Goal: Task Accomplishment & Management: Use online tool/utility

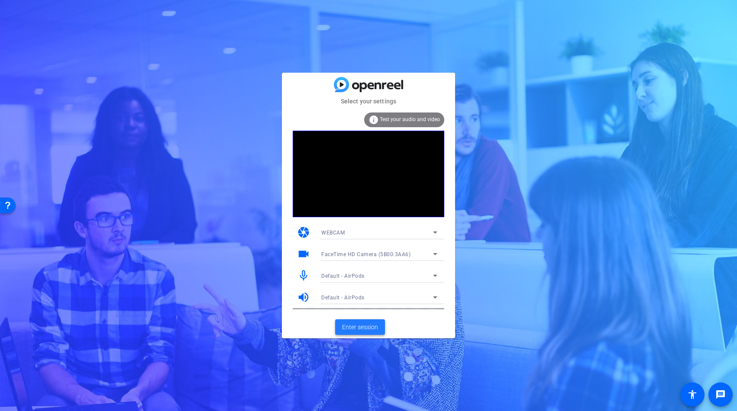
click at [368, 326] on span "Enter session" at bounding box center [360, 327] width 36 height 9
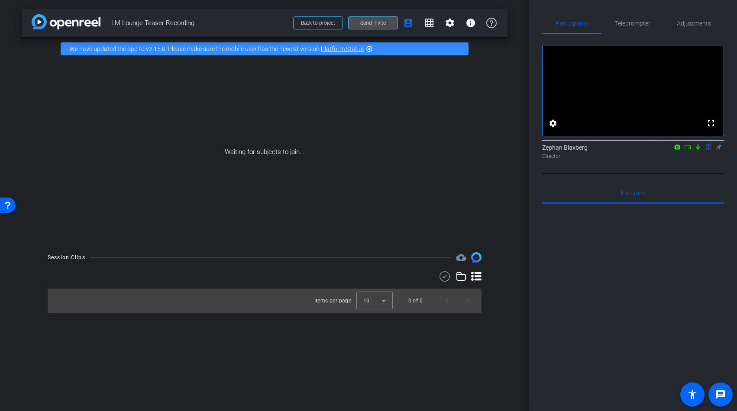
click at [381, 20] on span "Send invite" at bounding box center [373, 22] width 26 height 7
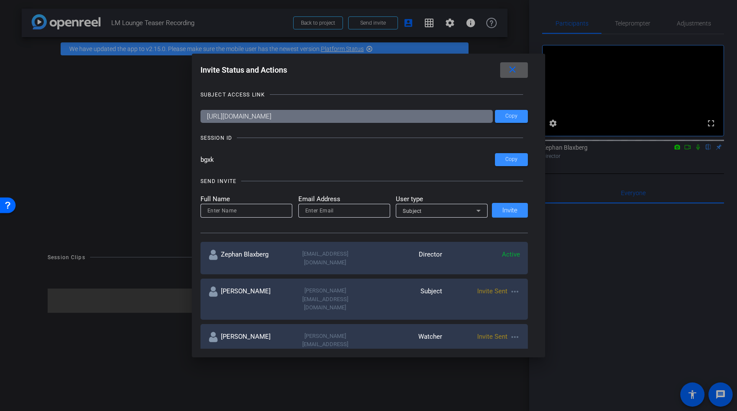
click at [272, 213] on input at bounding box center [246, 211] width 78 height 10
type input "Seb"
click at [331, 208] on input "email" at bounding box center [344, 211] width 78 height 10
click at [339, 212] on input "email" at bounding box center [344, 211] width 78 height 10
paste input "[PERSON_NAME][EMAIL_ADDRESS][DOMAIN_NAME]"
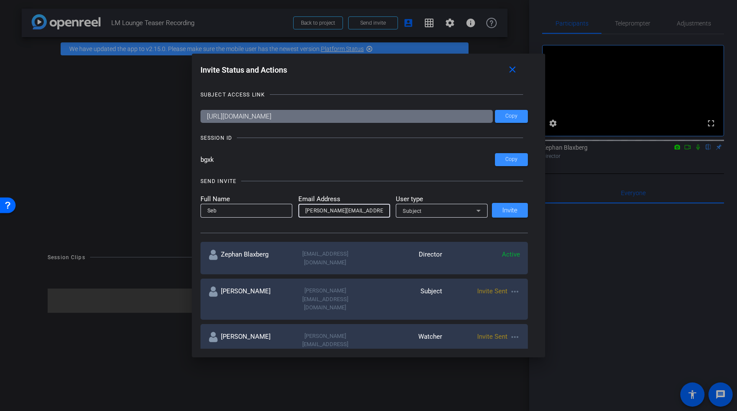
type input "[PERSON_NAME][EMAIL_ADDRESS][DOMAIN_NAME]"
click at [426, 210] on div "Subject" at bounding box center [440, 211] width 74 height 11
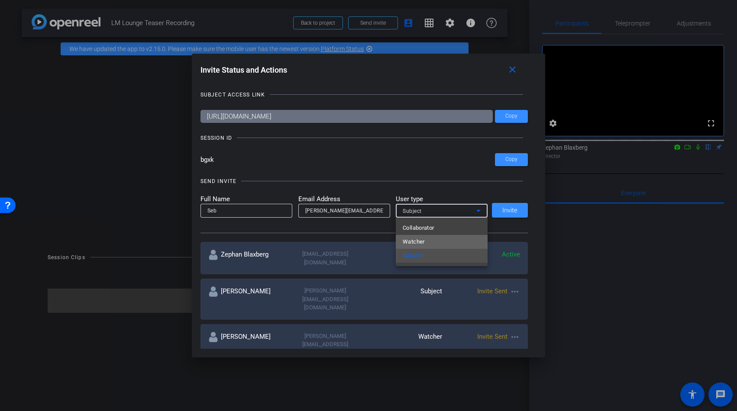
click at [421, 240] on span "Watcher" at bounding box center [414, 242] width 22 height 10
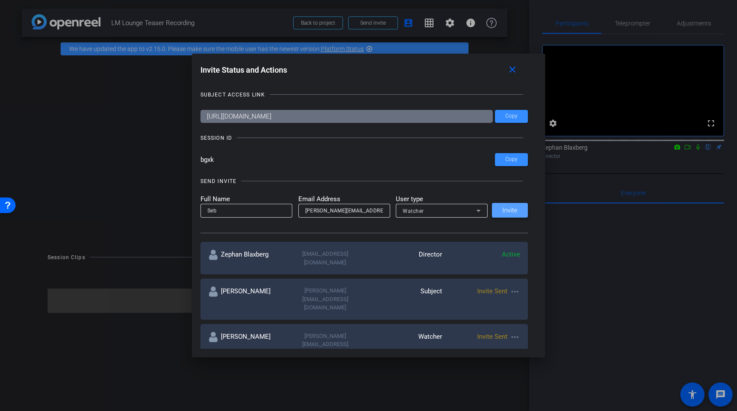
click at [511, 213] on span "Invite" at bounding box center [509, 210] width 15 height 6
click at [512, 70] on mat-icon "close" at bounding box center [512, 70] width 11 height 11
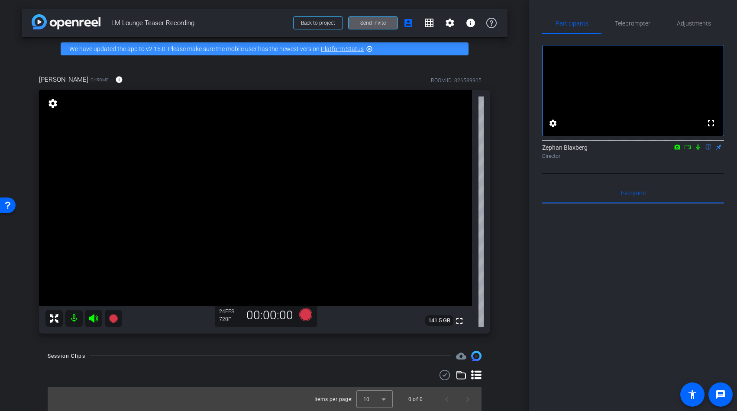
click at [698, 150] on icon at bounding box center [697, 148] width 3 height 6
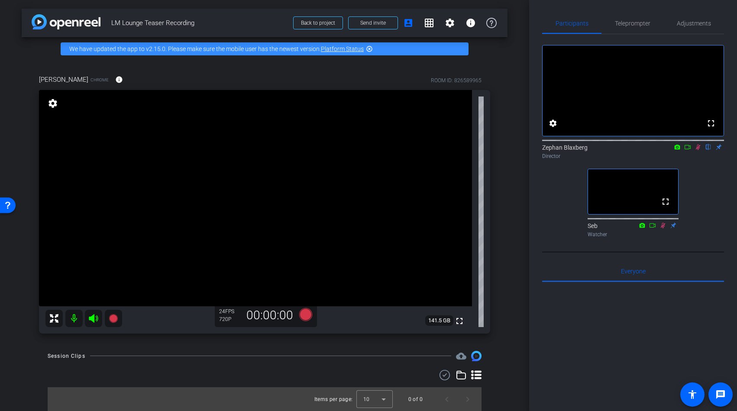
click at [223, 319] on div "720P" at bounding box center [230, 319] width 22 height 7
click at [52, 103] on mat-icon "settings" at bounding box center [53, 103] width 12 height 10
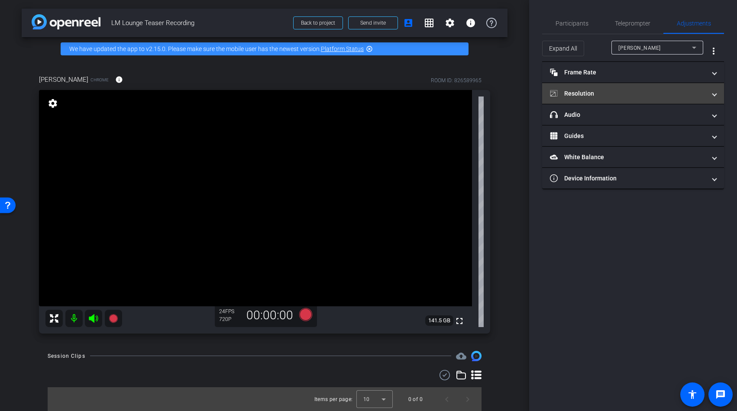
click at [593, 91] on mat-panel-title "Resolution" at bounding box center [628, 93] width 156 height 9
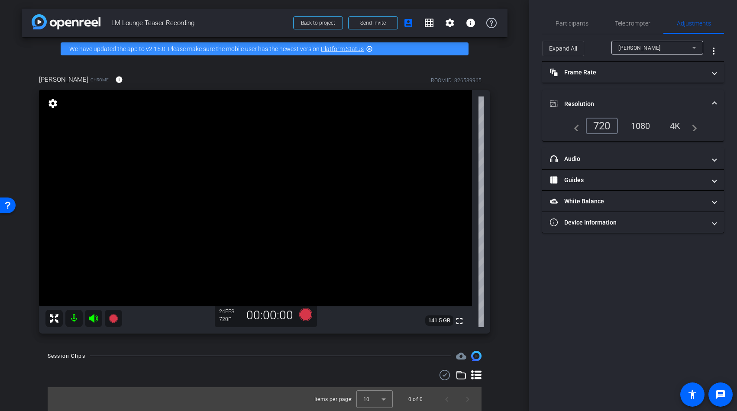
click at [641, 128] on div "1080" at bounding box center [640, 126] width 32 height 15
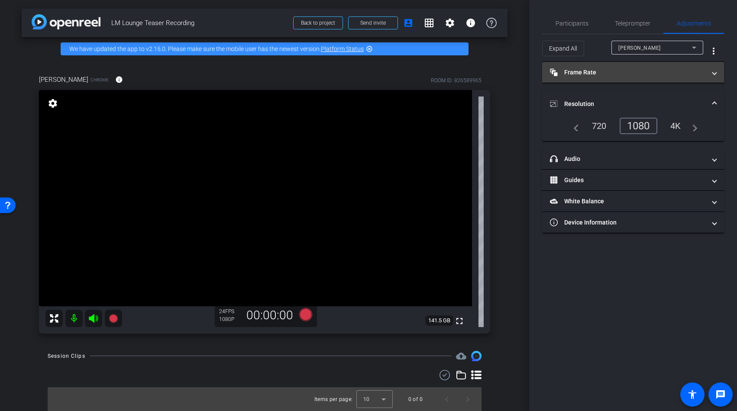
click at [678, 77] on mat-expansion-panel-header "Frame Rate Frame Rate" at bounding box center [633, 72] width 182 height 21
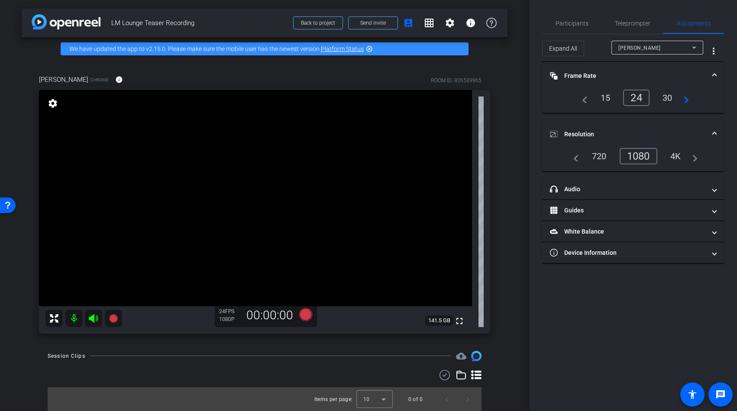
click at [670, 99] on div "30" at bounding box center [667, 97] width 23 height 15
click at [675, 155] on div "4K" at bounding box center [676, 156] width 24 height 15
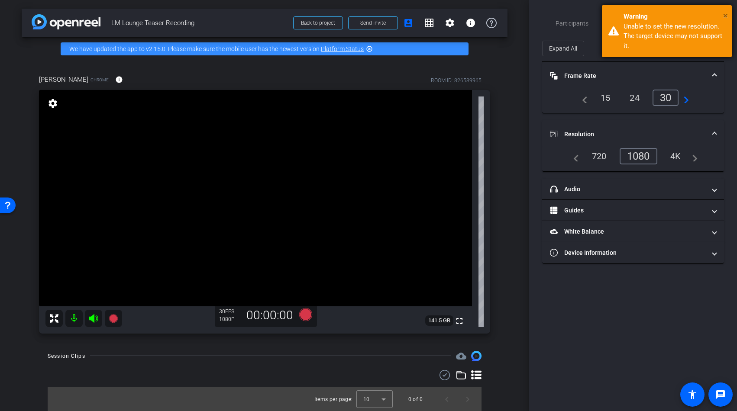
click at [724, 16] on span "×" at bounding box center [725, 15] width 5 height 10
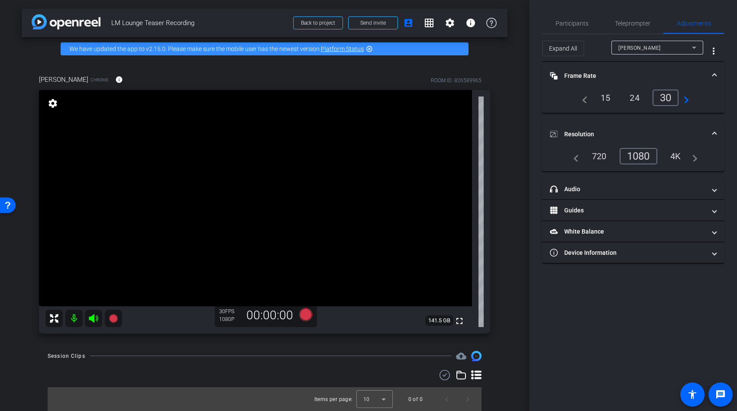
click at [717, 75] on mat-expansion-panel-header "Frame Rate Frame Rate" at bounding box center [633, 76] width 182 height 28
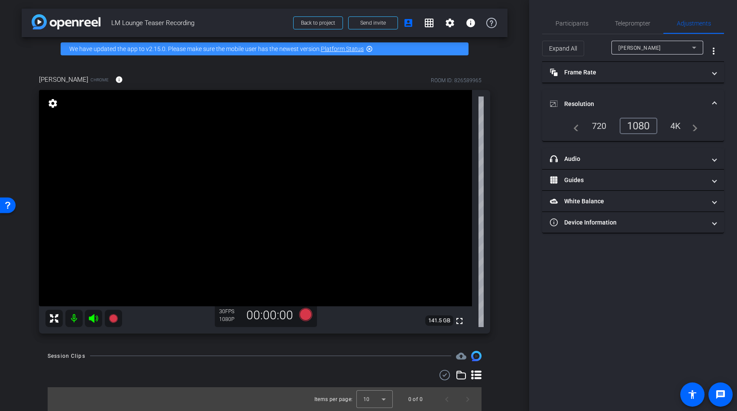
click at [717, 106] on mat-expansion-panel-header "Resolution" at bounding box center [633, 104] width 182 height 28
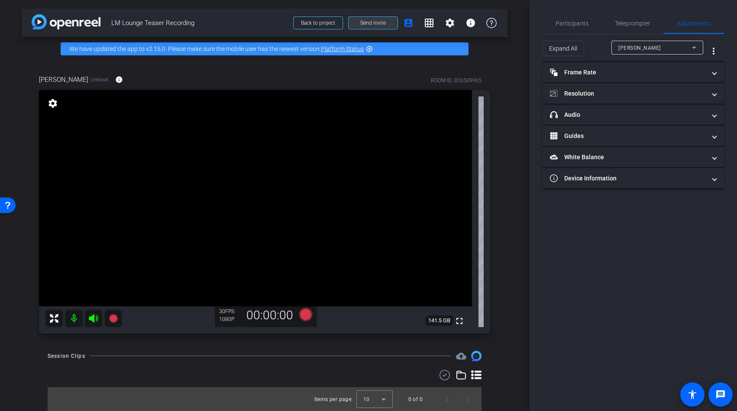
click at [372, 17] on span at bounding box center [373, 23] width 49 height 21
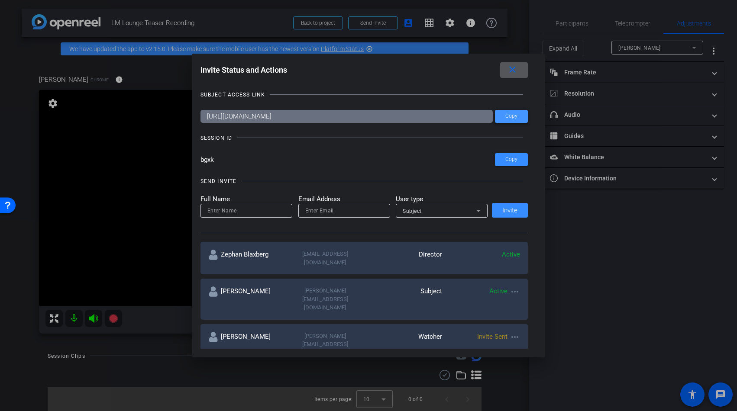
click at [514, 114] on span "Copy" at bounding box center [511, 116] width 12 height 6
click at [516, 71] on mat-icon "close" at bounding box center [512, 70] width 11 height 11
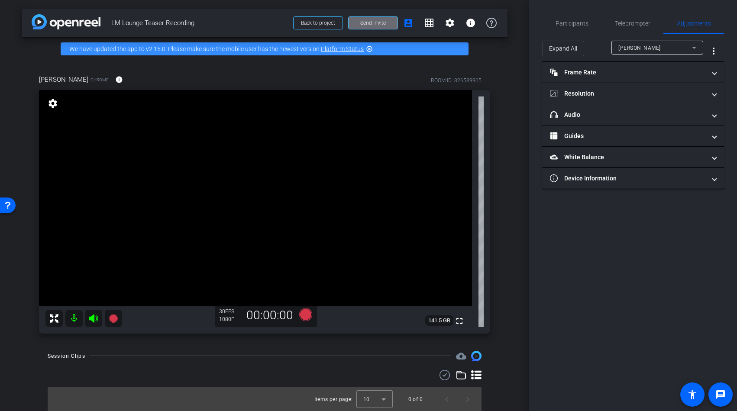
click at [367, 27] on span at bounding box center [373, 23] width 49 height 21
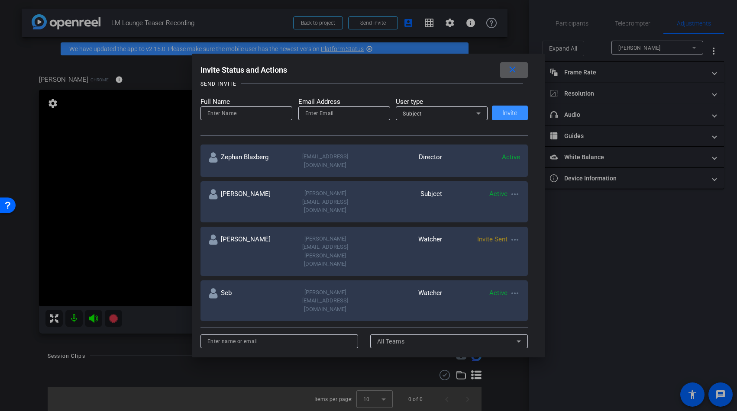
scroll to position [88, 0]
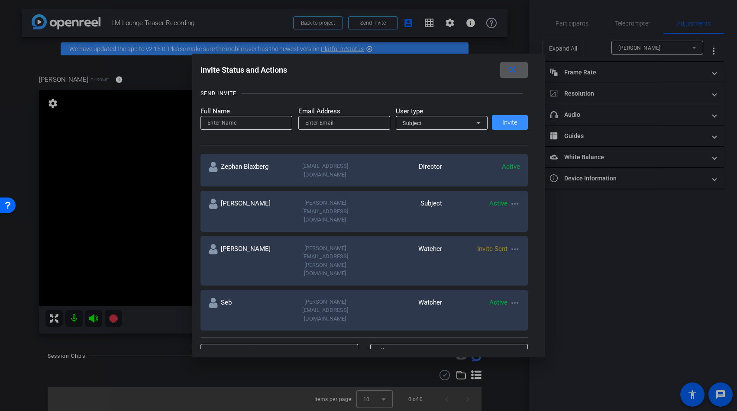
click at [520, 71] on span at bounding box center [514, 70] width 28 height 21
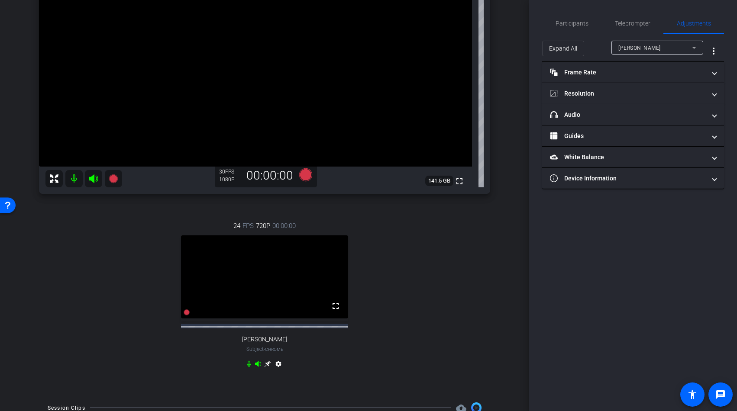
scroll to position [141, 0]
click at [282, 278] on video at bounding box center [264, 277] width 167 height 84
click at [317, 250] on video at bounding box center [264, 277] width 167 height 84
click at [281, 369] on mat-icon "settings" at bounding box center [278, 365] width 10 height 10
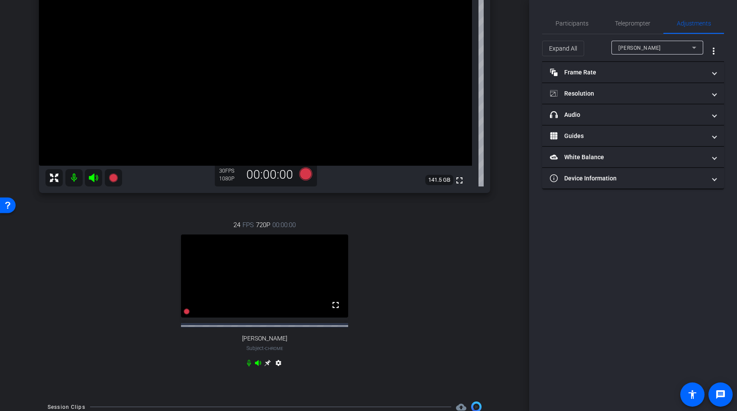
type input "11000"
click at [281, 370] on mat-icon "settings" at bounding box center [278, 365] width 10 height 10
click at [718, 89] on mat-expansion-panel-header "Resolution" at bounding box center [633, 93] width 182 height 21
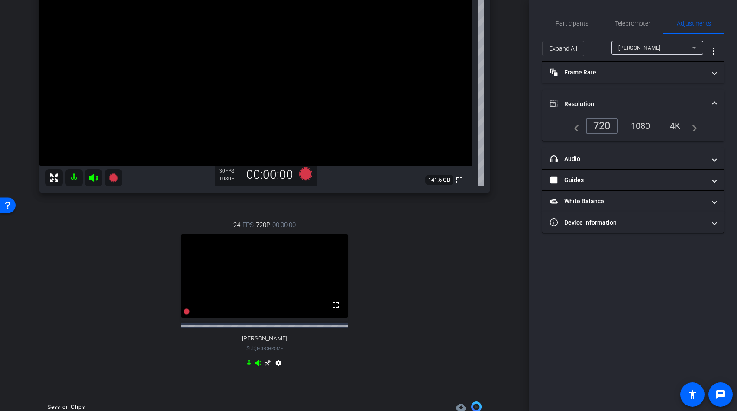
click at [645, 123] on div "1080" at bounding box center [640, 126] width 32 height 15
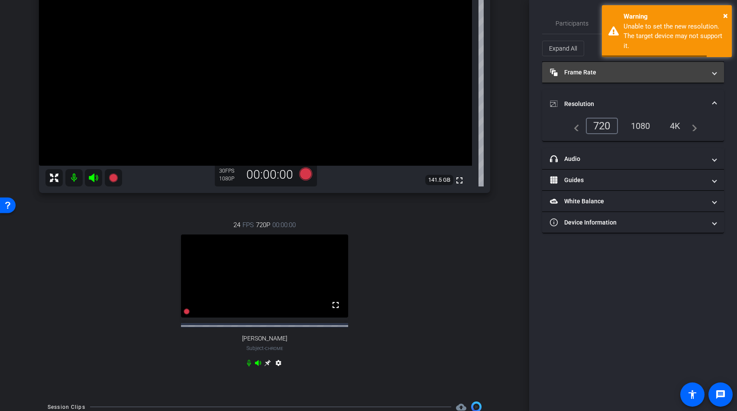
click at [713, 72] on span at bounding box center [714, 72] width 3 height 9
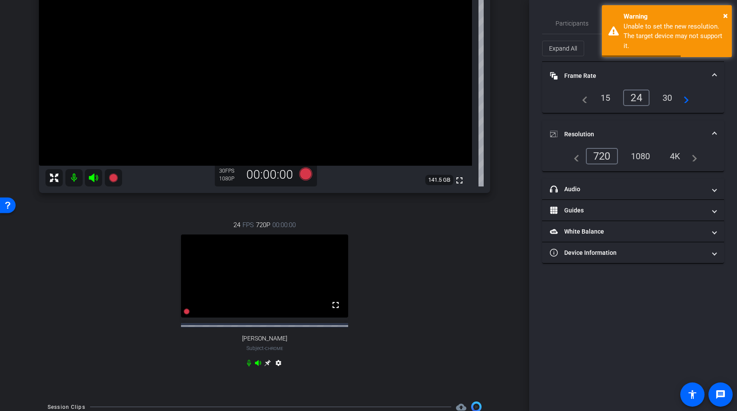
click at [669, 95] on div "30" at bounding box center [667, 97] width 23 height 15
click at [709, 74] on span "Frame Rate Frame Rate" at bounding box center [631, 75] width 163 height 9
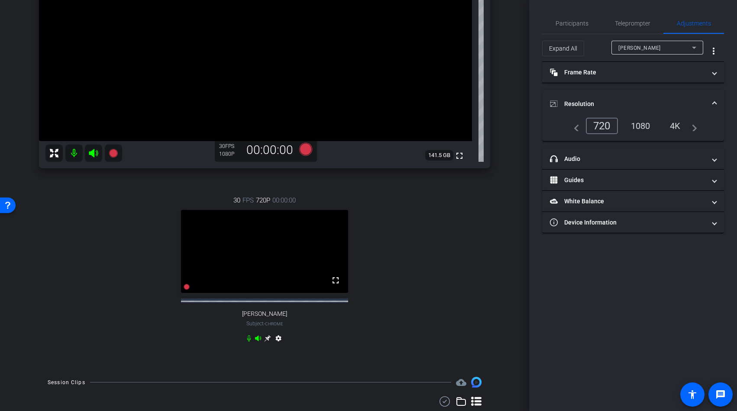
scroll to position [166, 0]
click at [645, 123] on div "1080" at bounding box center [640, 126] width 32 height 15
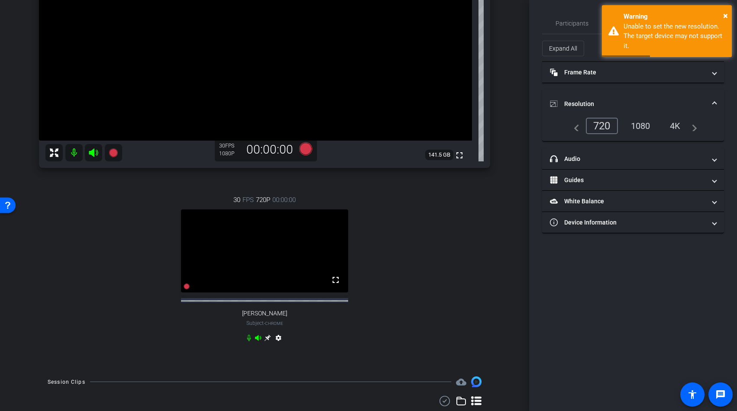
click at [711, 101] on span "Resolution" at bounding box center [631, 104] width 163 height 9
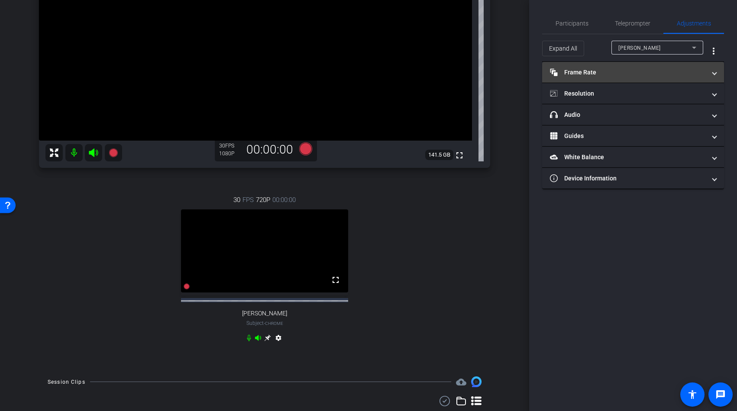
click at [648, 77] on mat-expansion-panel-header "Frame Rate Frame Rate" at bounding box center [633, 72] width 182 height 21
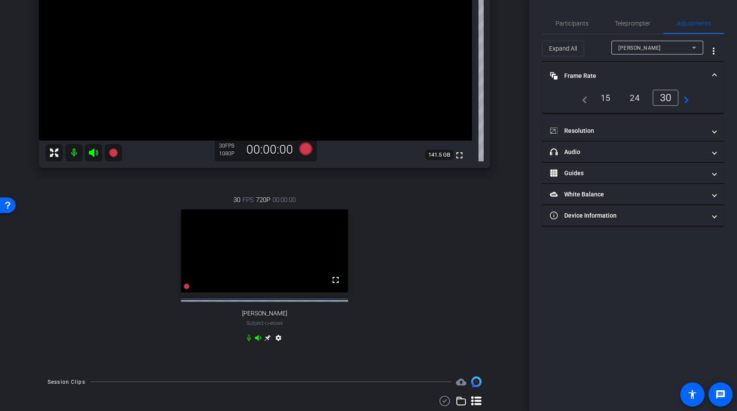
click at [255, 233] on video at bounding box center [264, 252] width 167 height 84
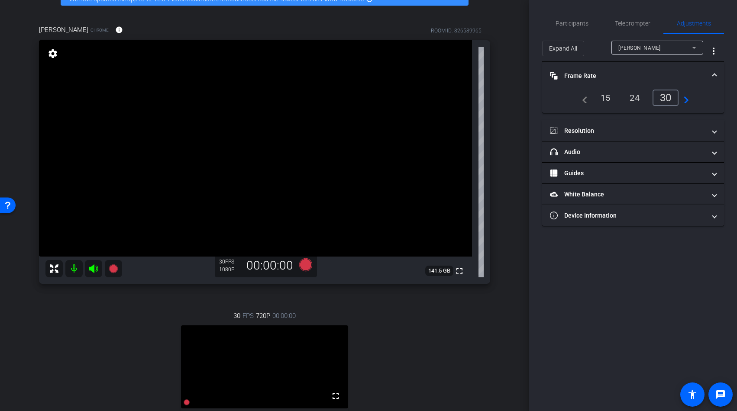
scroll to position [47, 0]
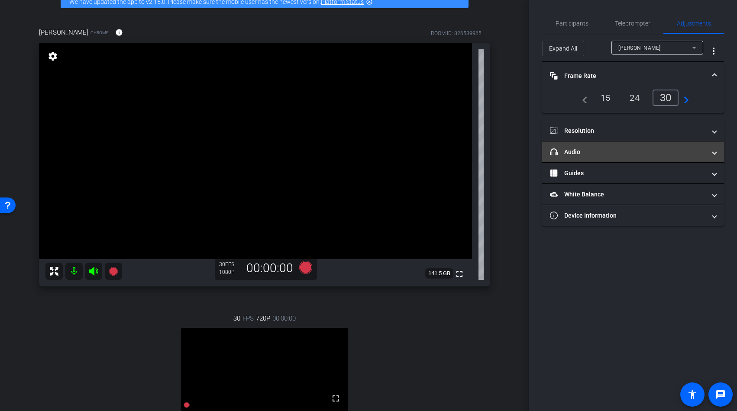
click at [711, 149] on span "headphone icon Audio" at bounding box center [631, 152] width 163 height 9
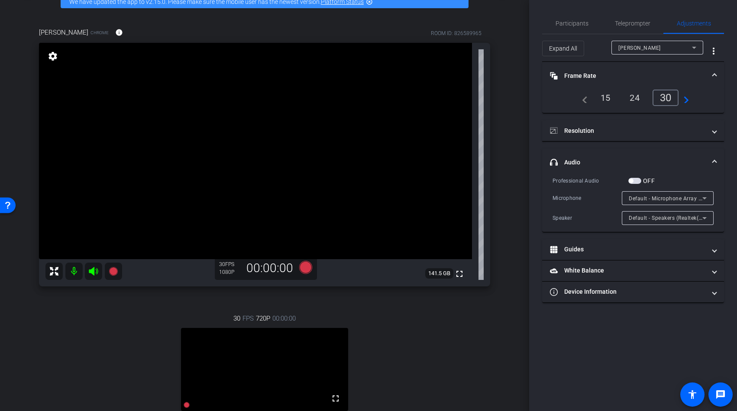
click at [714, 162] on span at bounding box center [714, 162] width 3 height 9
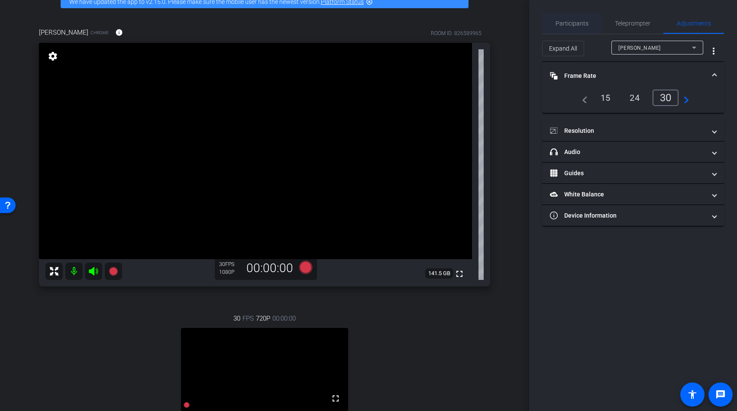
click at [559, 29] on span "Participants" at bounding box center [572, 23] width 33 height 21
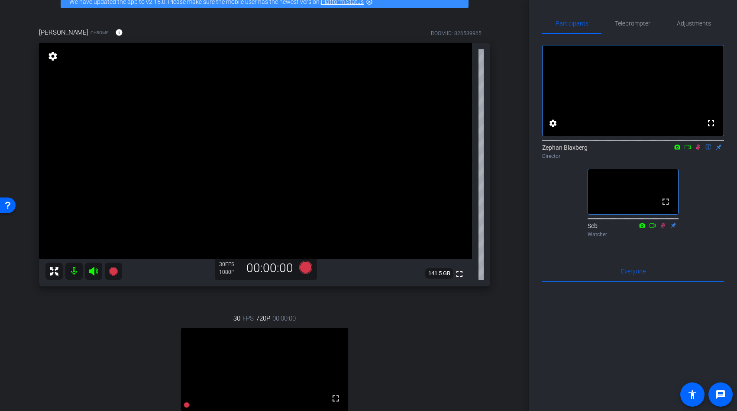
click at [679, 149] on icon at bounding box center [678, 147] width 6 height 5
click at [686, 158] on div at bounding box center [368, 205] width 737 height 411
click at [686, 150] on icon at bounding box center [687, 147] width 7 height 6
click at [653, 229] on icon at bounding box center [652, 226] width 7 height 6
click at [698, 24] on span "Adjustments" at bounding box center [694, 23] width 34 height 6
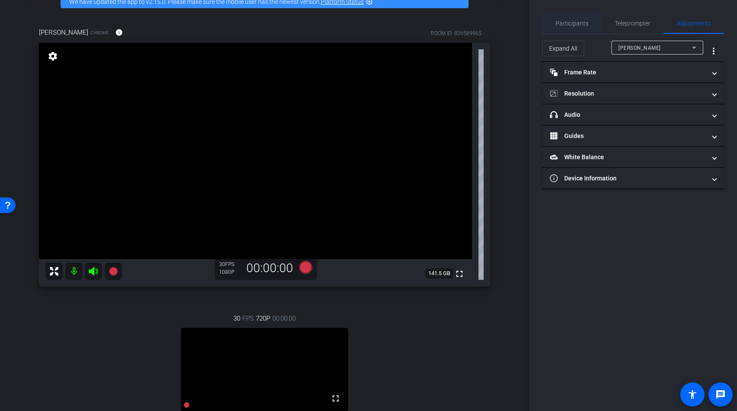
click at [565, 20] on span "Participants" at bounding box center [572, 23] width 33 height 6
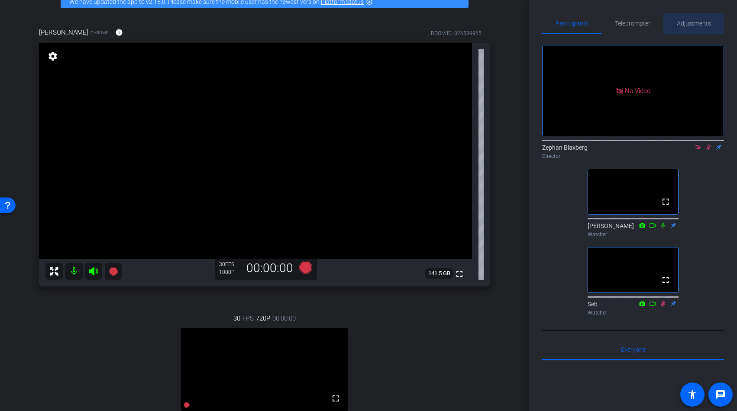
click at [687, 27] on span "Adjustments" at bounding box center [694, 23] width 34 height 21
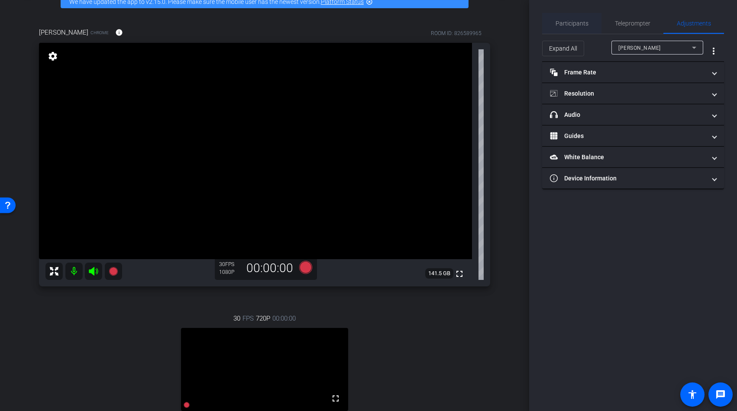
click at [570, 26] on span "Participants" at bounding box center [572, 23] width 33 height 6
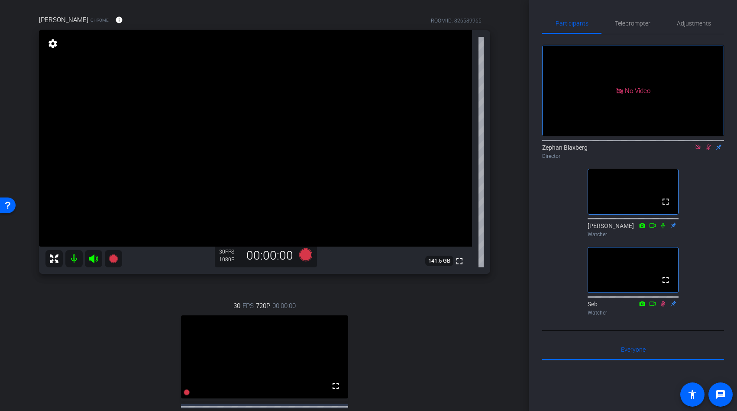
scroll to position [80, 0]
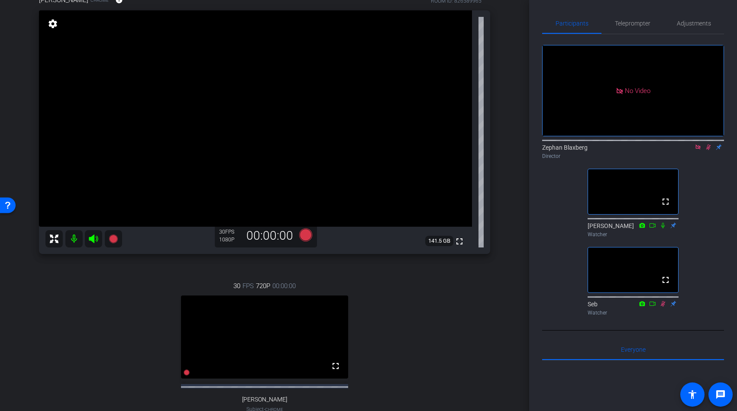
click at [698, 145] on icon at bounding box center [697, 147] width 5 height 5
click at [687, 150] on icon at bounding box center [687, 147] width 7 height 6
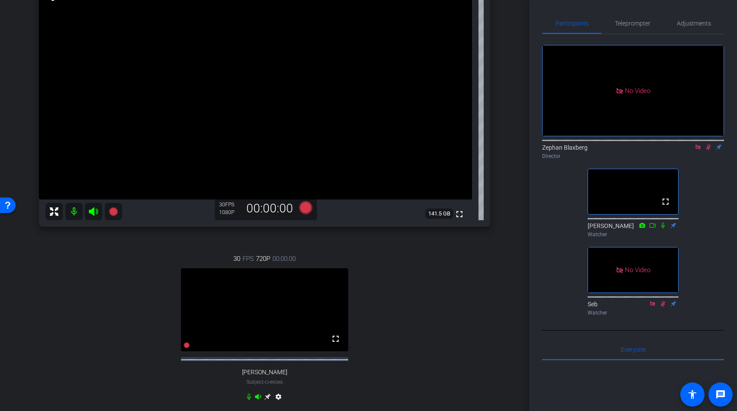
scroll to position [110, 0]
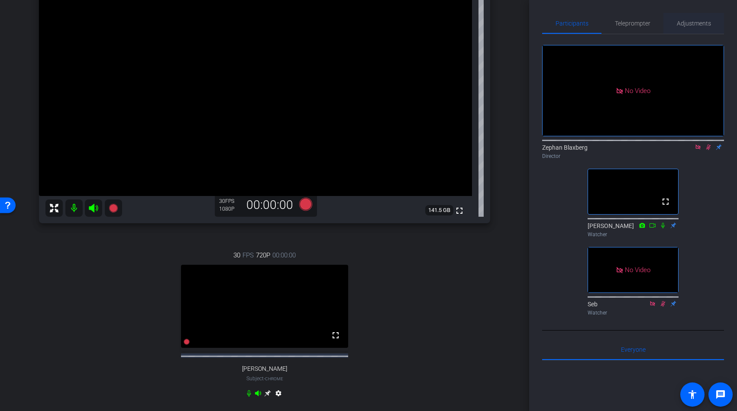
click at [695, 23] on span "Adjustments" at bounding box center [694, 23] width 34 height 6
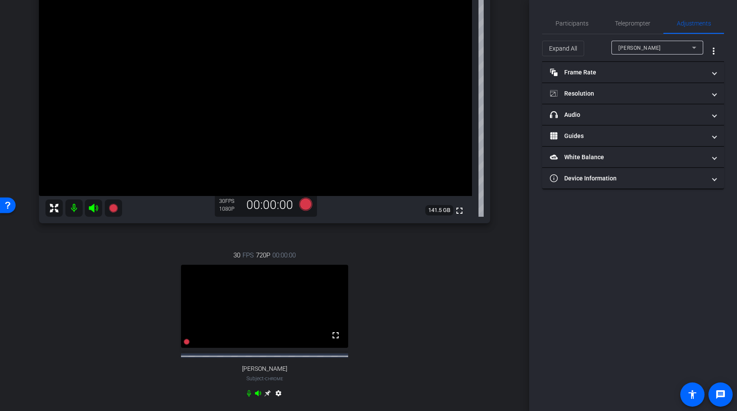
click at [640, 44] on div "[PERSON_NAME]" at bounding box center [655, 47] width 74 height 11
click at [633, 73] on mat-option "[PERSON_NAME]" at bounding box center [657, 79] width 92 height 14
type input "11000"
click at [598, 155] on mat-panel-title "White Balance White Balance" at bounding box center [628, 157] width 156 height 9
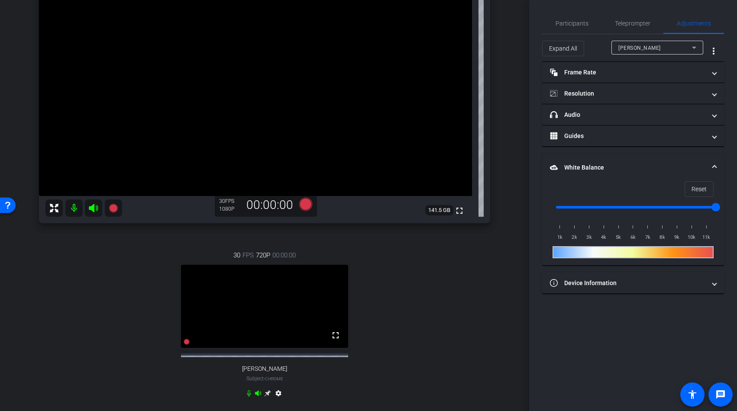
click at [604, 162] on mat-expansion-panel-header "White Balance White Balance" at bounding box center [633, 168] width 182 height 28
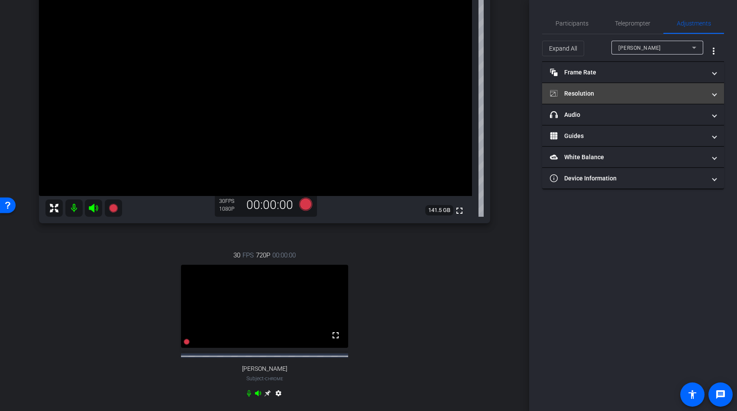
click at [608, 86] on mat-expansion-panel-header "Resolution" at bounding box center [633, 93] width 182 height 21
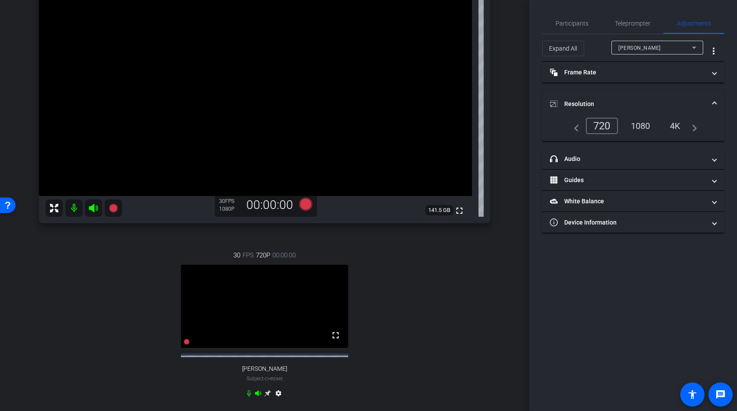
click at [608, 90] on mat-expansion-panel-header "Resolution" at bounding box center [633, 104] width 182 height 28
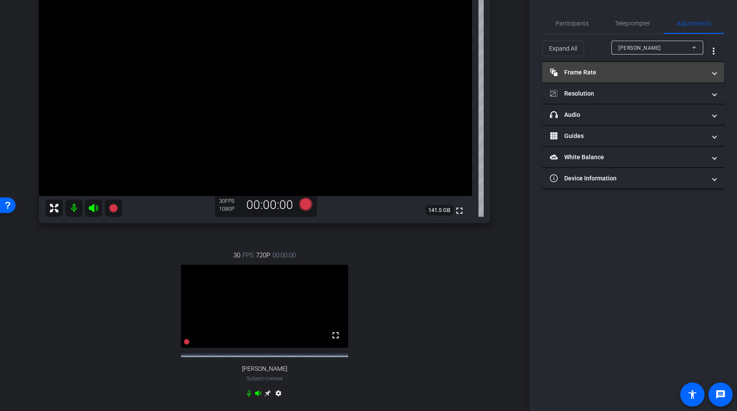
click at [608, 77] on mat-expansion-panel-header "Frame Rate Frame Rate" at bounding box center [633, 72] width 182 height 21
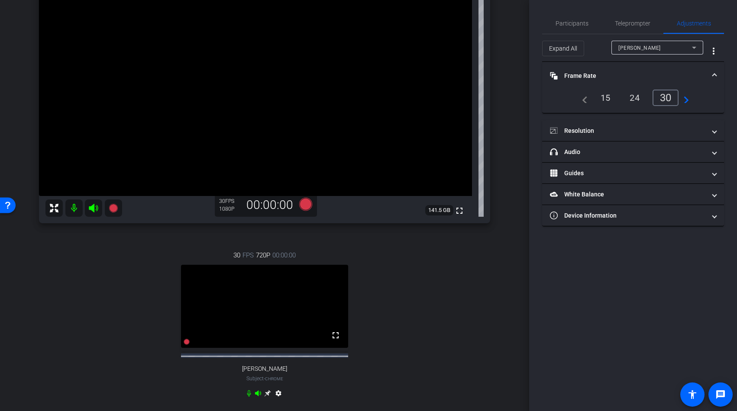
click at [608, 77] on mat-panel-title "Frame Rate Frame Rate" at bounding box center [628, 75] width 156 height 9
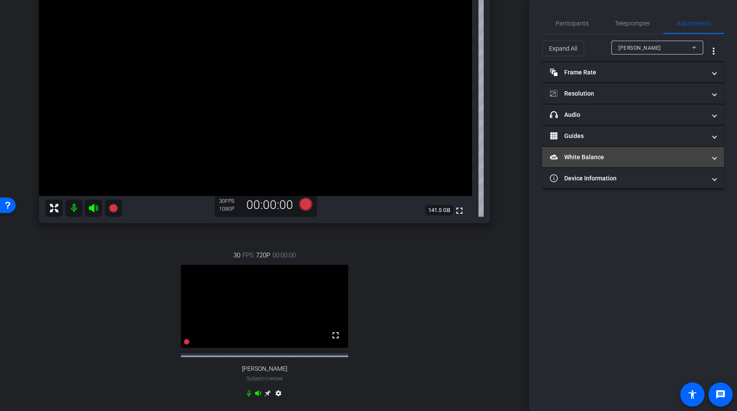
click at [608, 149] on mat-expansion-panel-header "White Balance White Balance" at bounding box center [633, 157] width 182 height 21
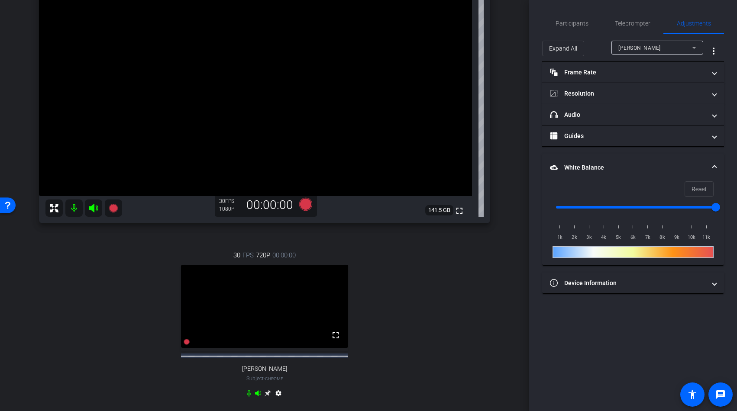
click at [639, 164] on mat-panel-title "White Balance White Balance" at bounding box center [628, 167] width 156 height 9
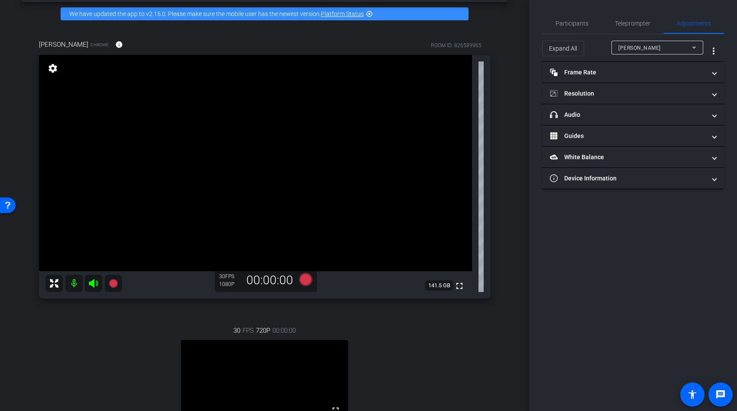
scroll to position [0, 0]
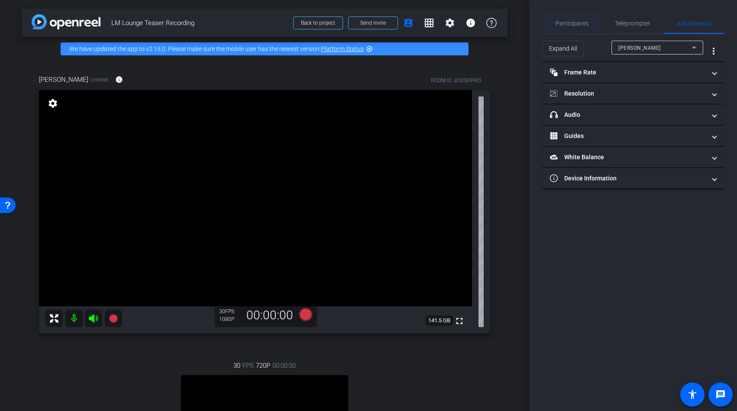
click at [586, 23] on span "Participants" at bounding box center [572, 23] width 33 height 6
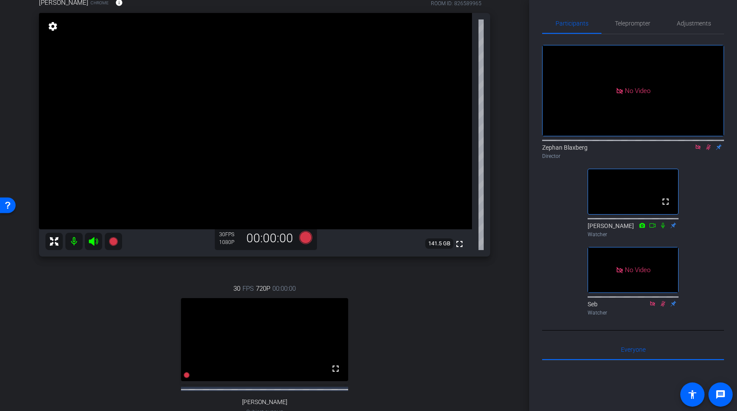
scroll to position [77, 0]
click at [708, 145] on icon at bounding box center [708, 148] width 5 height 6
click at [708, 144] on icon at bounding box center [708, 147] width 7 height 6
click at [308, 239] on icon at bounding box center [305, 237] width 13 height 13
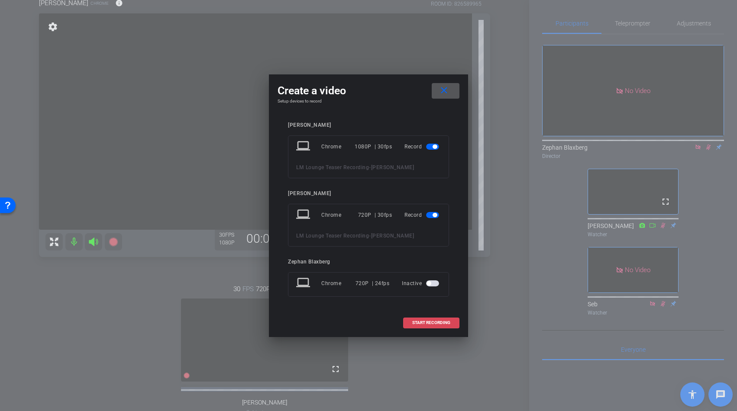
click at [429, 323] on span "START RECORDING" at bounding box center [431, 323] width 38 height 4
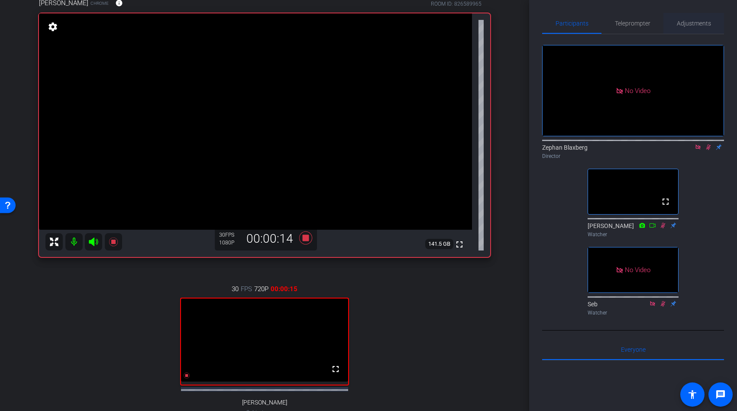
click at [702, 19] on span "Adjustments" at bounding box center [694, 23] width 34 height 21
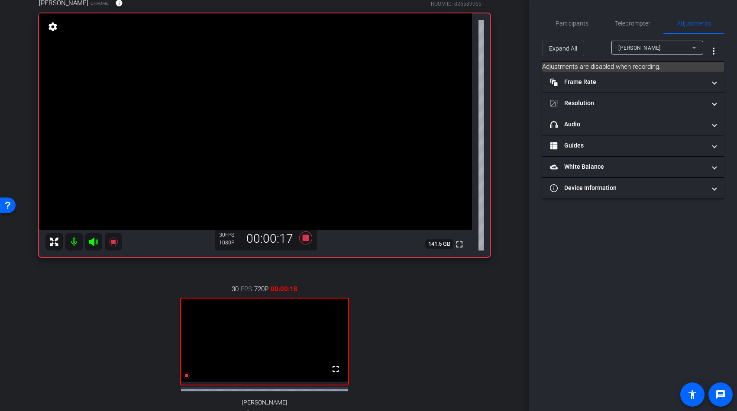
click at [652, 43] on div "[PERSON_NAME]" at bounding box center [655, 47] width 74 height 11
click at [635, 78] on span "[PERSON_NAME]" at bounding box center [640, 79] width 44 height 10
type input "11000"
click at [588, 127] on mat-panel-title "headphone icon Audio" at bounding box center [628, 124] width 156 height 9
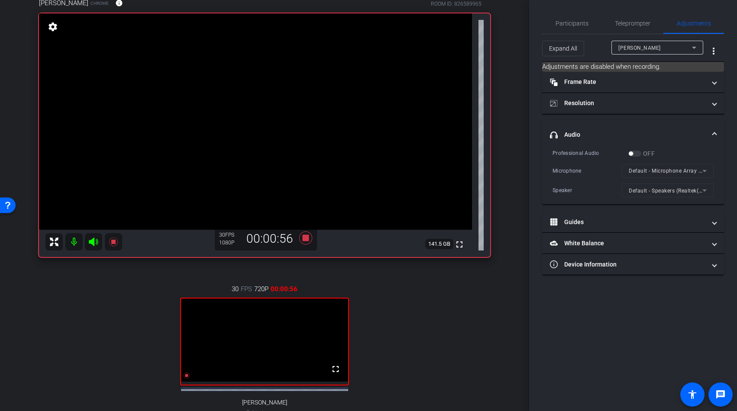
click at [714, 132] on span at bounding box center [714, 134] width 3 height 9
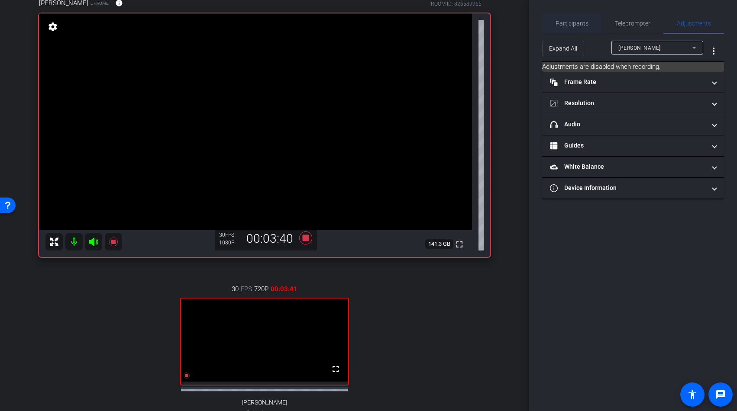
click at [572, 23] on span "Participants" at bounding box center [572, 23] width 33 height 6
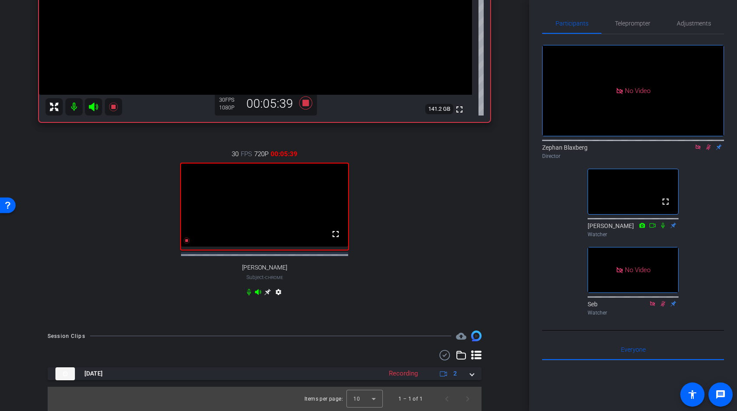
scroll to position [218, 0]
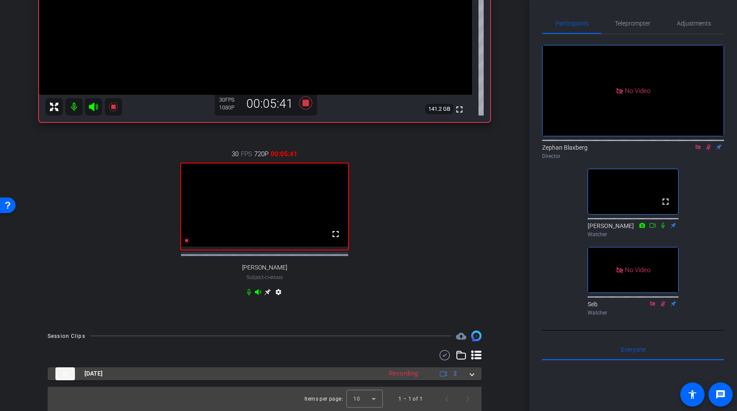
click at [474, 375] on mat-expansion-panel-header "[DATE] Recording 2" at bounding box center [265, 374] width 434 height 13
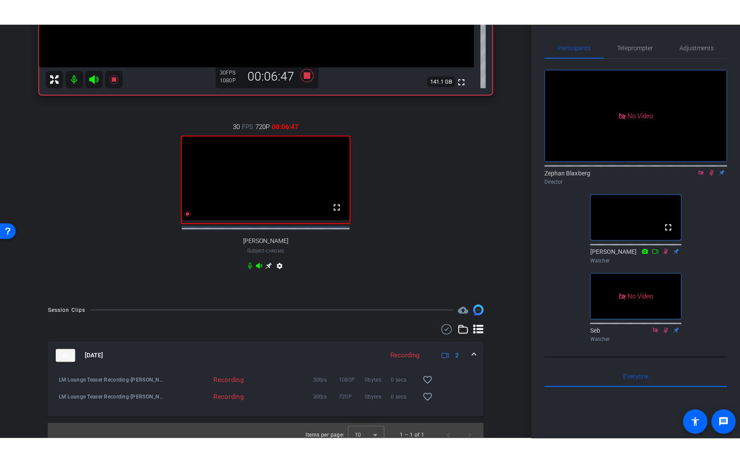
scroll to position [262, 0]
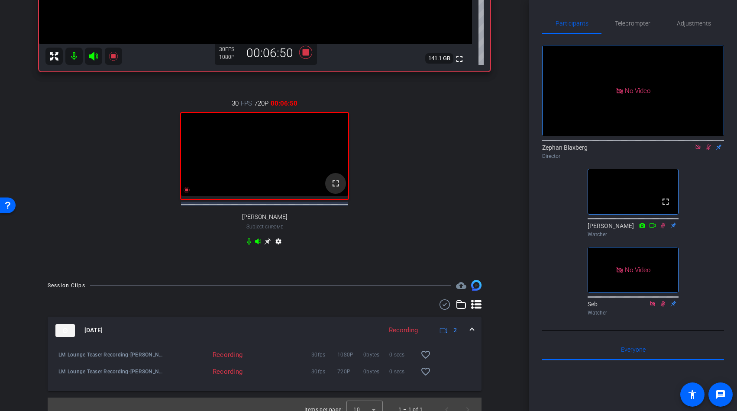
click at [334, 189] on mat-icon "fullscreen" at bounding box center [335, 183] width 10 height 10
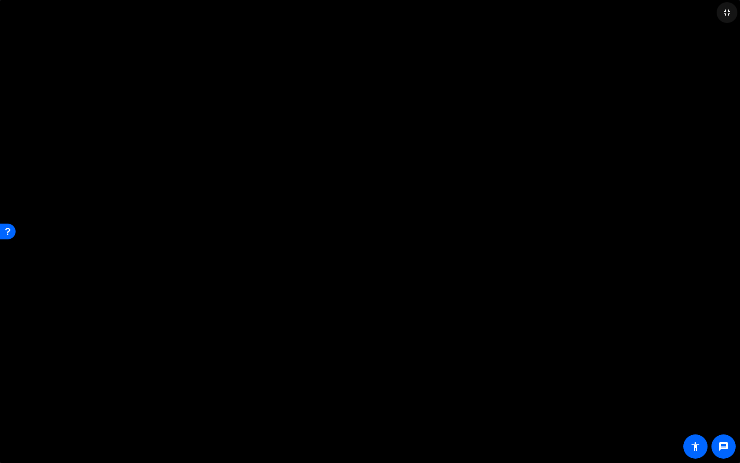
click at [729, 13] on mat-icon "fullscreen_exit" at bounding box center [727, 12] width 10 height 10
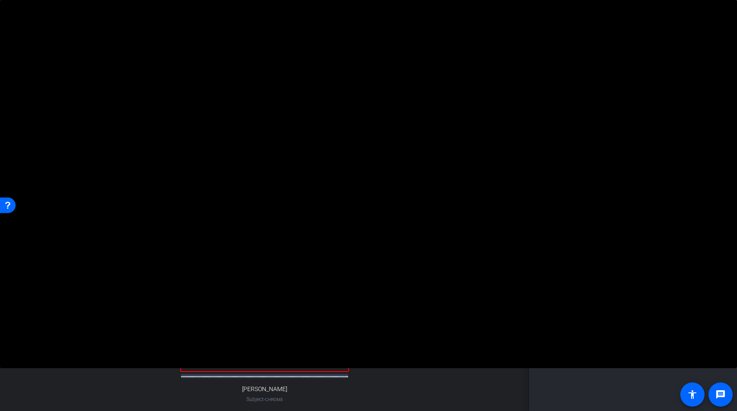
scroll to position [0, 0]
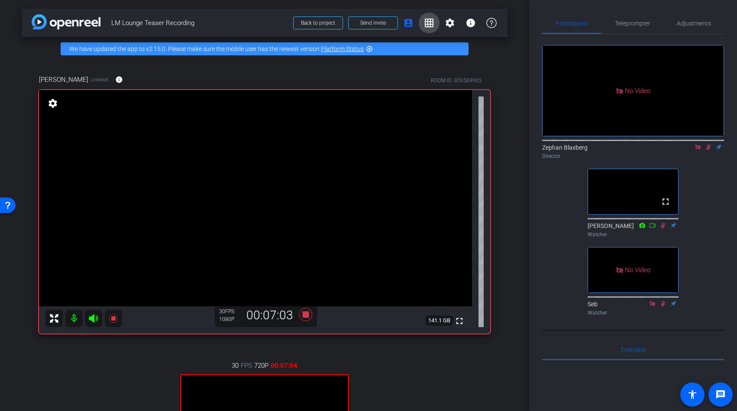
click at [430, 24] on mat-icon "grid_on" at bounding box center [429, 23] width 10 height 10
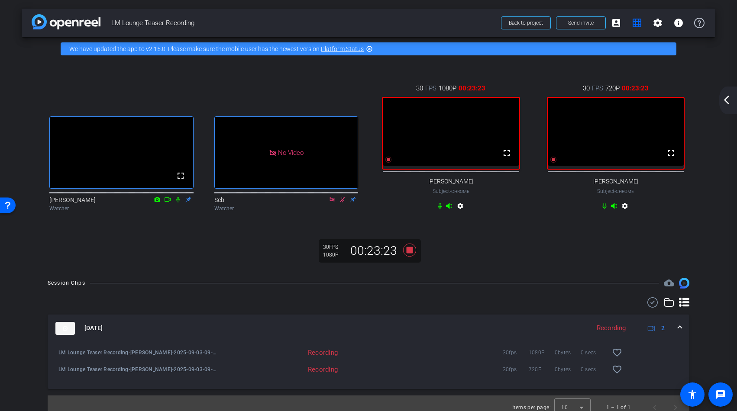
click at [324, 90] on div ". fullscreen [PERSON_NAME] Watcher . No Video Seb Watcher 30 FPS 1080P 00:23:23…" at bounding box center [368, 148] width 659 height 158
click at [613, 21] on mat-icon "account_box" at bounding box center [616, 23] width 10 height 10
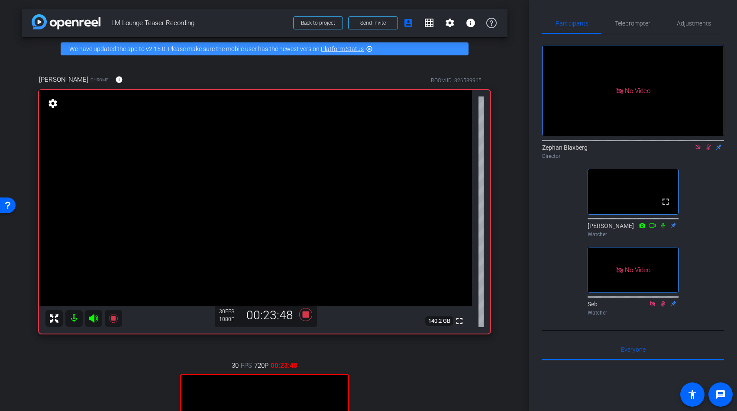
click at [708, 145] on icon at bounding box center [708, 148] width 5 height 6
click at [708, 145] on icon at bounding box center [708, 148] width 3 height 6
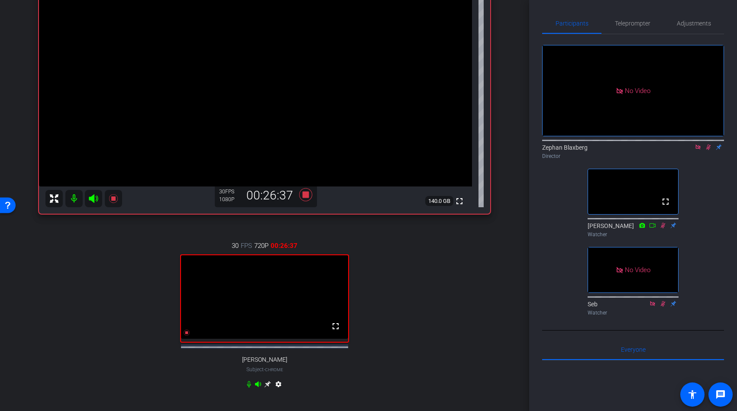
scroll to position [121, 0]
click at [708, 145] on icon at bounding box center [708, 148] width 5 height 6
click at [698, 144] on icon at bounding box center [698, 147] width 7 height 6
click at [697, 150] on icon at bounding box center [698, 147] width 7 height 6
click at [688, 150] on icon at bounding box center [687, 147] width 7 height 6
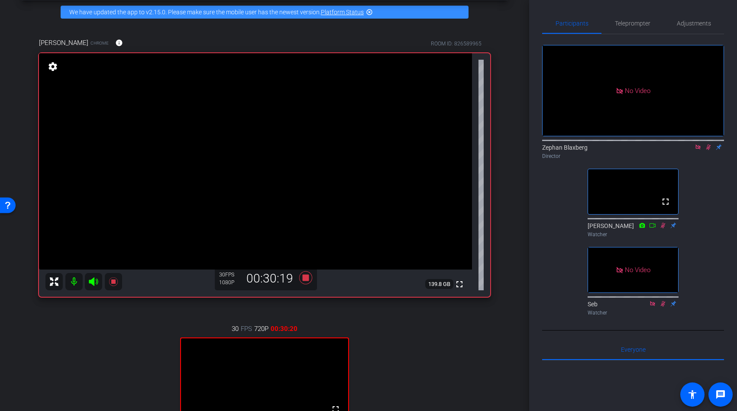
scroll to position [0, 0]
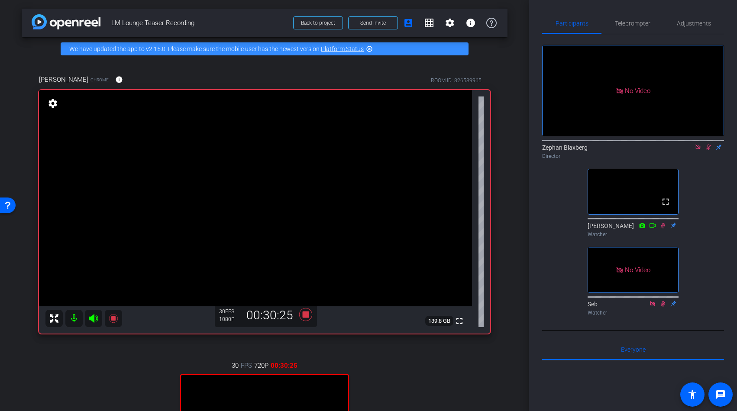
click at [372, 47] on mat-icon "highlight_off" at bounding box center [369, 48] width 7 height 7
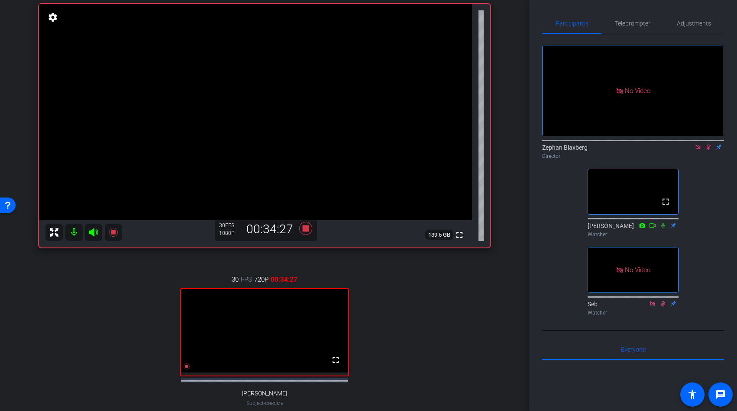
scroll to position [62, 0]
click at [306, 230] on icon at bounding box center [305, 229] width 13 height 13
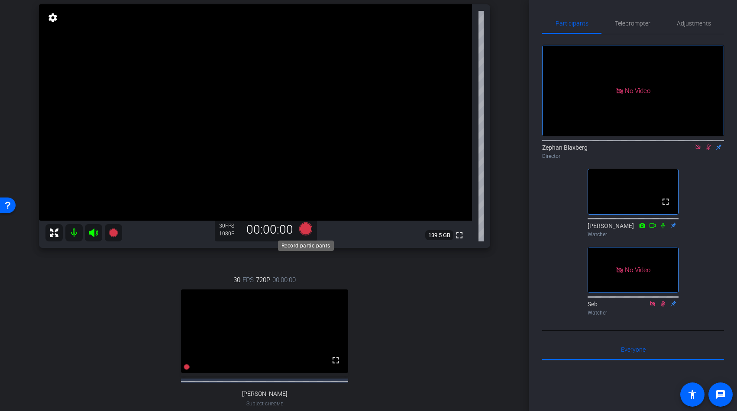
click at [308, 228] on icon at bounding box center [305, 229] width 13 height 13
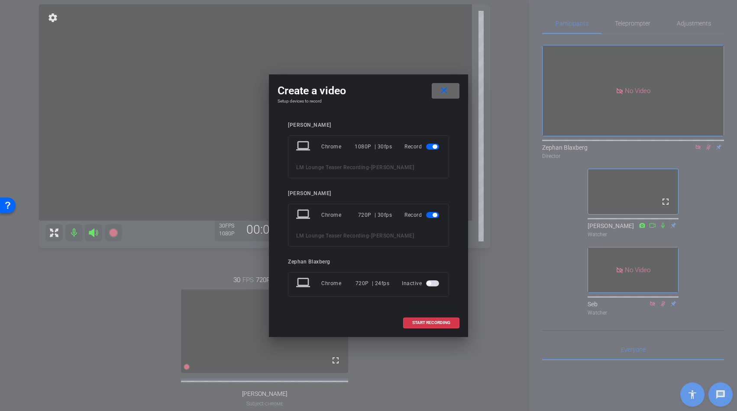
click at [448, 91] on mat-icon "close" at bounding box center [444, 90] width 11 height 11
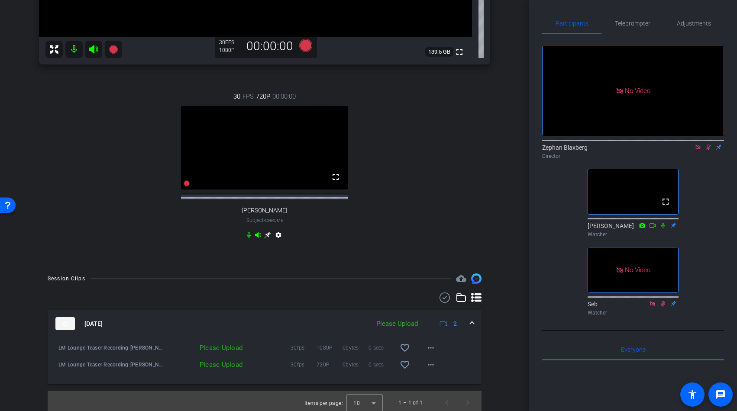
scroll to position [258, 0]
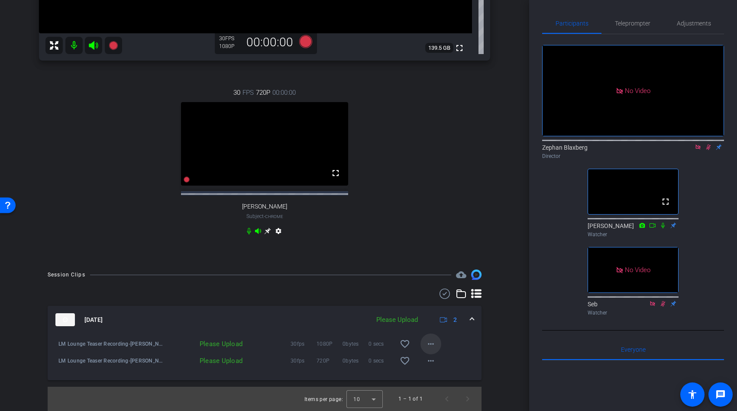
click at [433, 345] on mat-icon "more_horiz" at bounding box center [431, 344] width 10 height 10
click at [438, 365] on span "Upload" at bounding box center [444, 362] width 35 height 10
click at [430, 363] on mat-icon "more_horiz" at bounding box center [431, 361] width 10 height 10
click at [437, 379] on span "Upload" at bounding box center [444, 379] width 35 height 10
click at [707, 150] on icon at bounding box center [708, 147] width 7 height 6
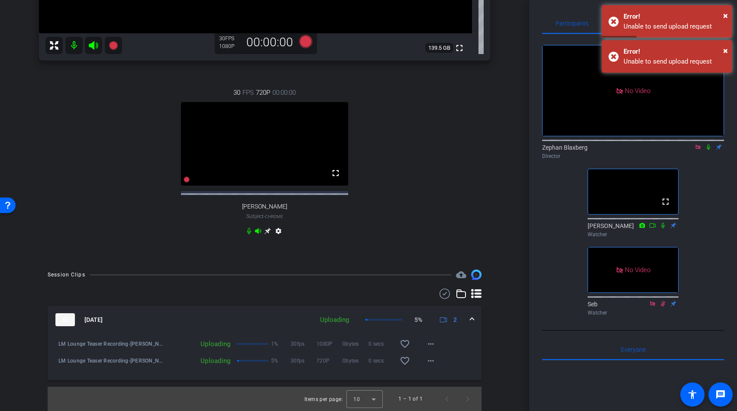
click at [708, 150] on icon at bounding box center [708, 148] width 3 height 6
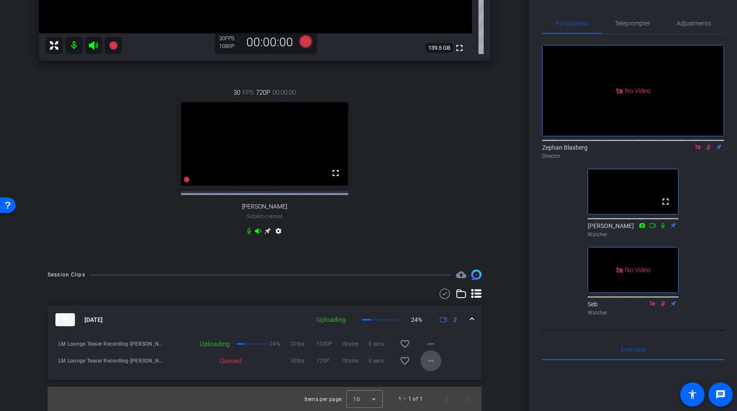
click at [431, 364] on mat-icon "more_horiz" at bounding box center [431, 361] width 10 height 10
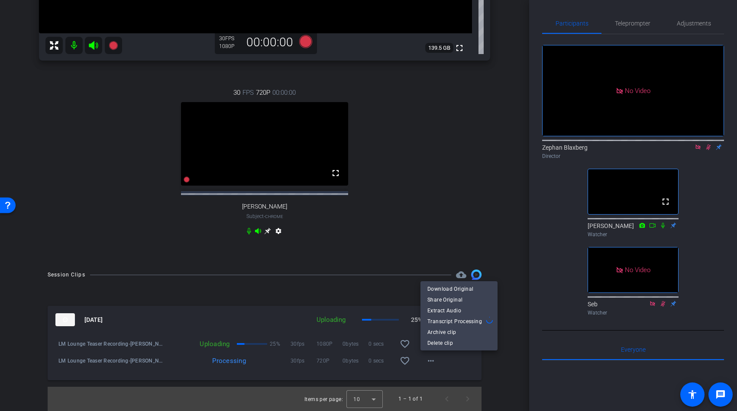
click at [507, 381] on div at bounding box center [368, 205] width 737 height 411
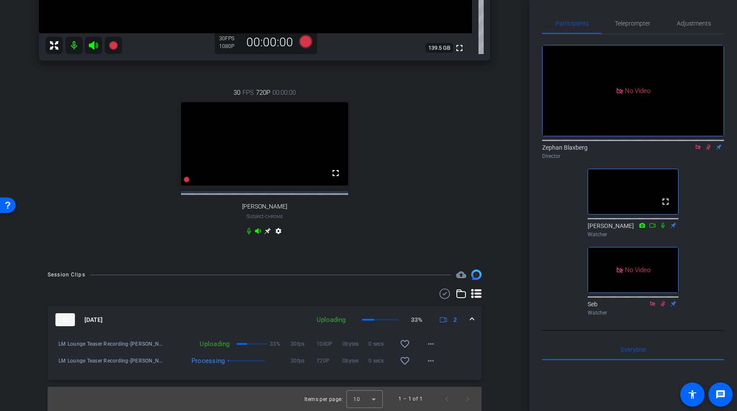
click at [708, 150] on icon at bounding box center [708, 147] width 7 height 6
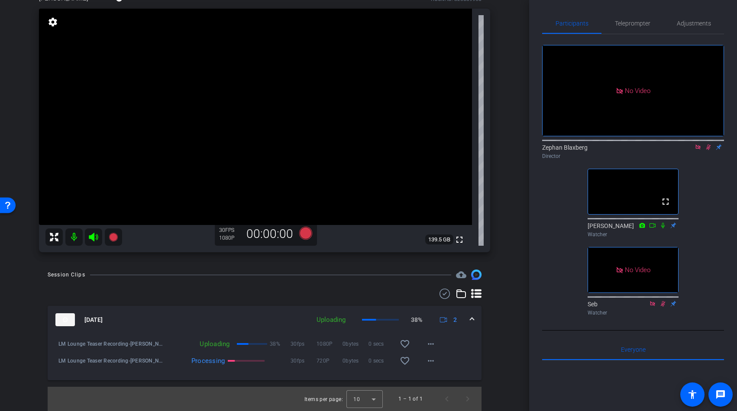
click at [706, 150] on icon at bounding box center [708, 147] width 7 height 6
click at [698, 149] on icon at bounding box center [697, 147] width 5 height 5
click at [688, 149] on icon at bounding box center [688, 147] width 6 height 4
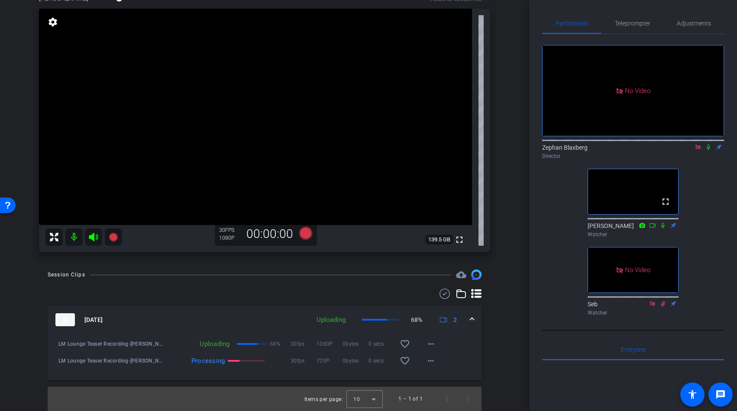
click at [708, 150] on icon at bounding box center [708, 147] width 7 height 6
click at [309, 233] on icon at bounding box center [305, 233] width 13 height 13
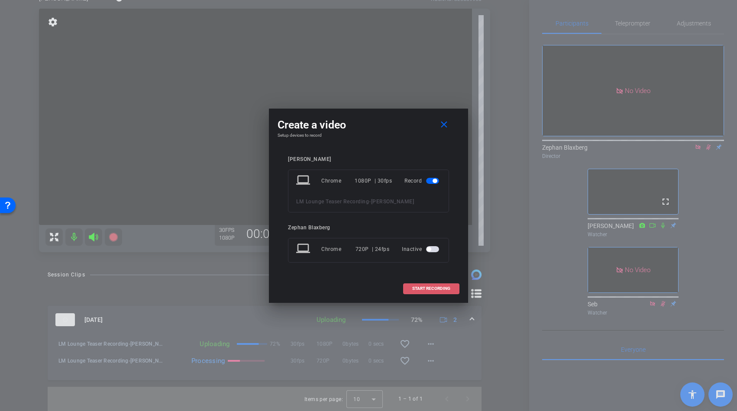
click at [440, 287] on span "START RECORDING" at bounding box center [431, 289] width 38 height 4
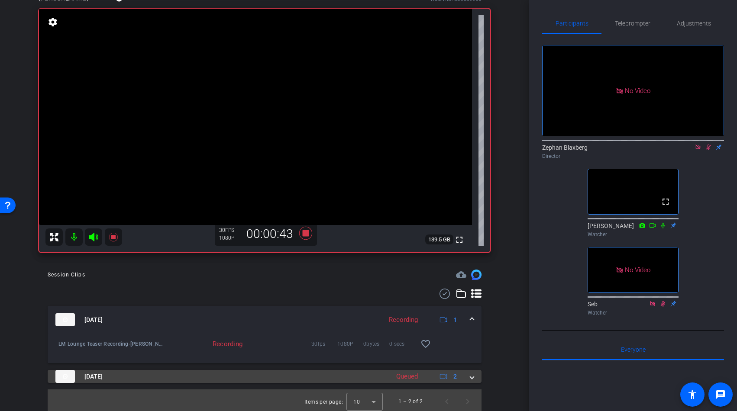
click at [475, 378] on mat-expansion-panel-header "[DATE] Queued 2" at bounding box center [265, 376] width 434 height 13
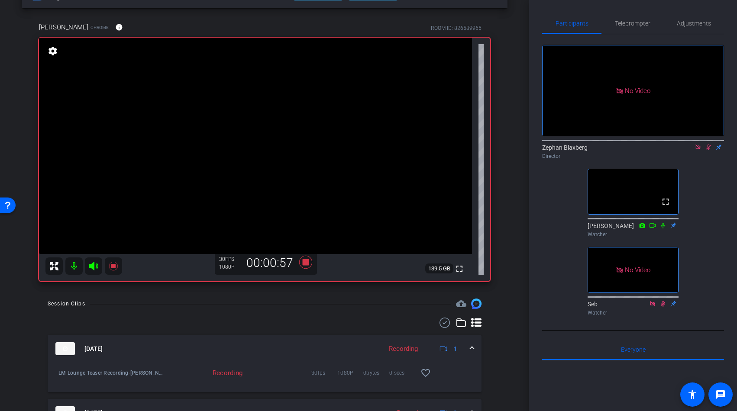
scroll to position [39, 0]
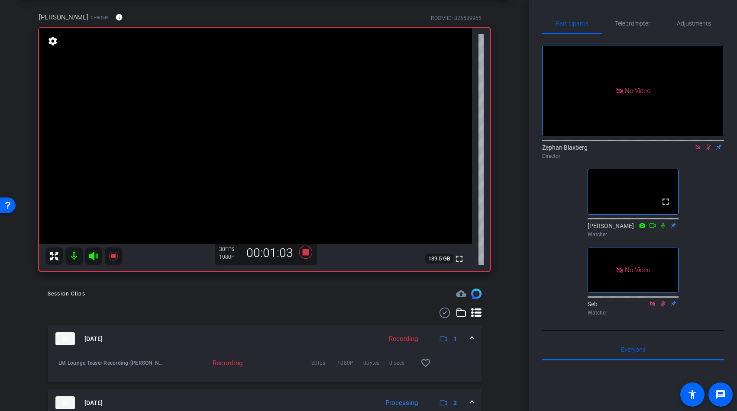
click at [497, 297] on div "Session Clips cloud_upload [DATE] Recording 1 LM Lounge Teaser Recording-[PERSO…" at bounding box center [265, 392] width 486 height 206
click at [305, 252] on icon at bounding box center [305, 252] width 13 height 13
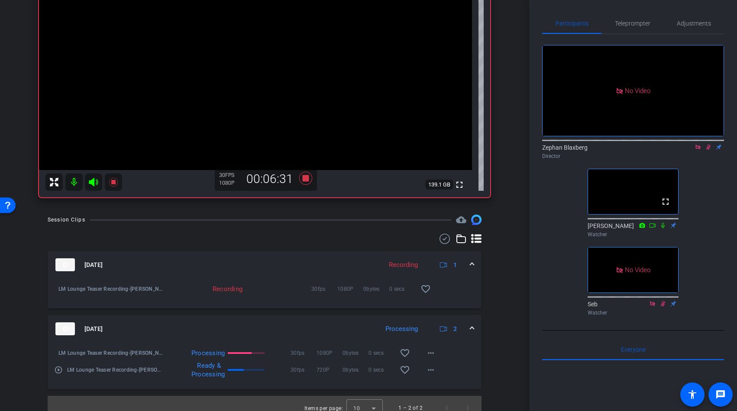
scroll to position [122, 0]
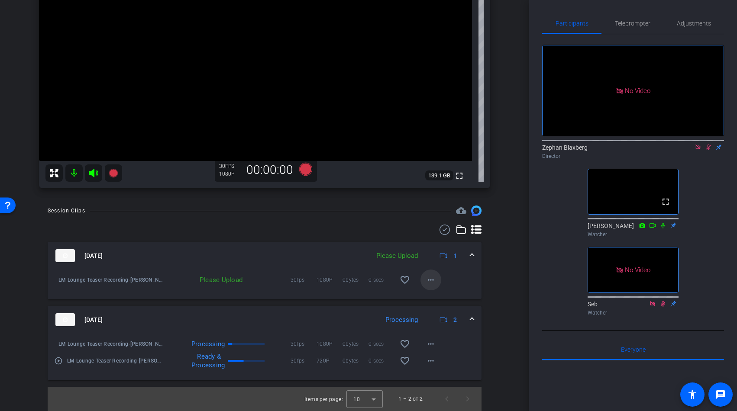
click at [427, 278] on mat-icon "more_horiz" at bounding box center [431, 280] width 10 height 10
click at [446, 300] on span "Upload" at bounding box center [444, 298] width 35 height 10
click at [708, 150] on icon at bounding box center [708, 147] width 7 height 6
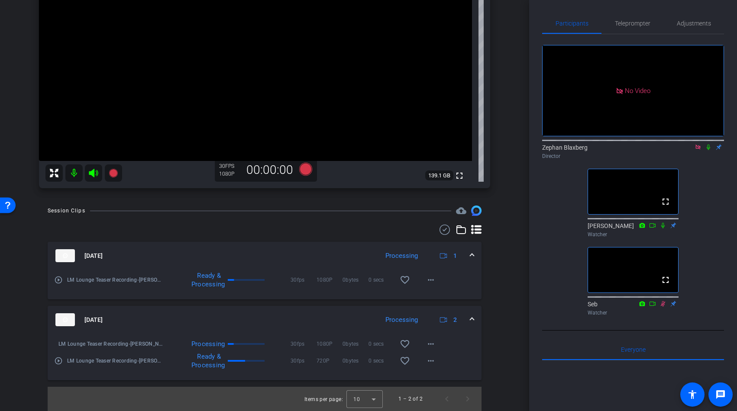
click at [708, 150] on icon at bounding box center [708, 147] width 7 height 6
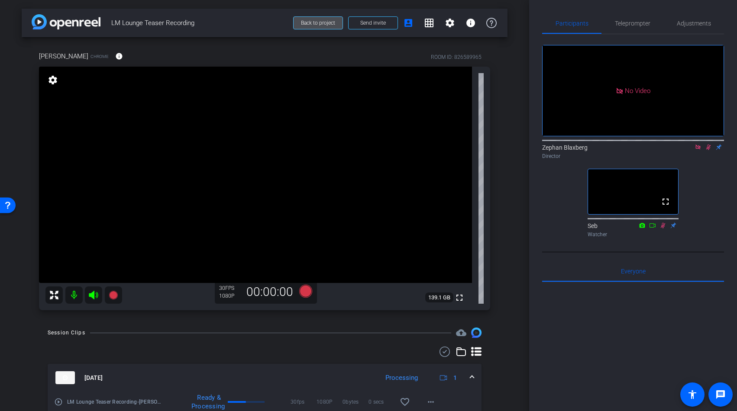
click at [332, 18] on span at bounding box center [318, 23] width 49 height 21
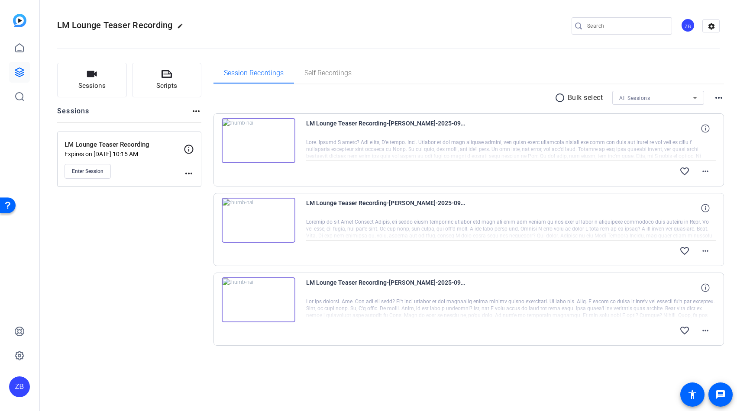
click at [393, 70] on div "Session Recordings Self Recordings" at bounding box center [468, 73] width 511 height 21
click at [708, 331] on mat-icon "more_horiz" at bounding box center [705, 331] width 10 height 10
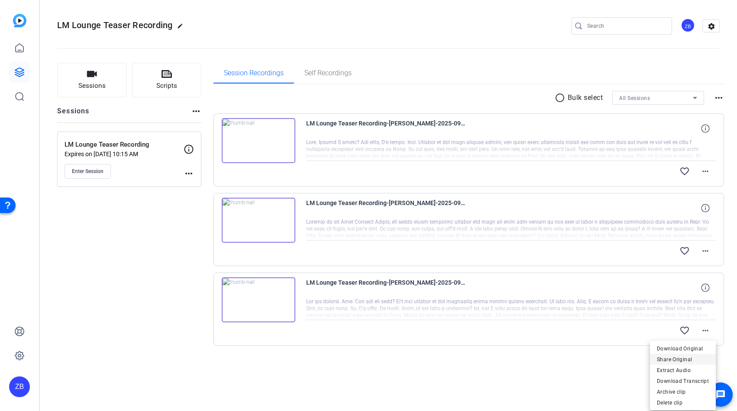
click at [677, 361] on span "Share Original" at bounding box center [683, 360] width 52 height 10
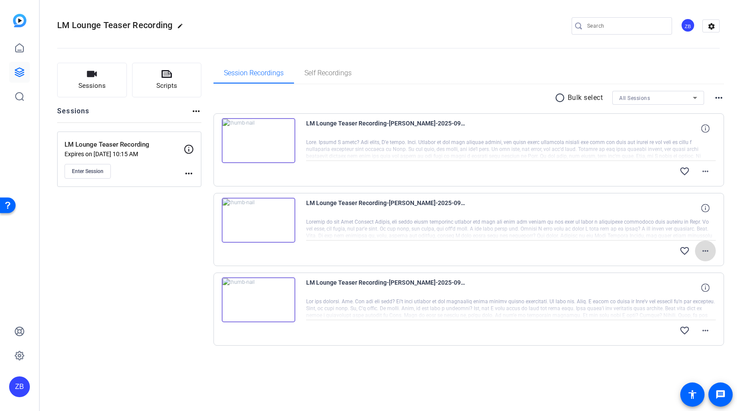
click at [707, 251] on mat-icon "more_horiz" at bounding box center [705, 251] width 10 height 10
click at [684, 278] on span "Share Original" at bounding box center [683, 280] width 52 height 10
click at [707, 169] on mat-icon "more_horiz" at bounding box center [705, 171] width 10 height 10
click at [675, 197] on span "Share Original" at bounding box center [683, 200] width 52 height 10
click at [253, 6] on div "LM Lounge Teaser Recording edit ZB settings" at bounding box center [388, 26] width 662 height 65
